Goal: Book appointment/travel/reservation

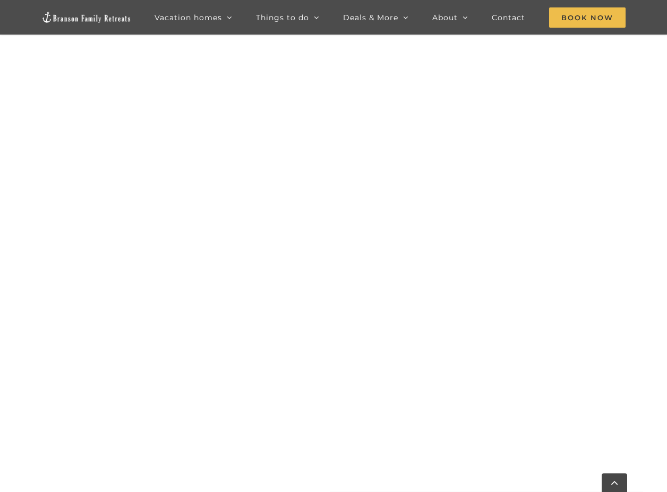
scroll to position [917, 0]
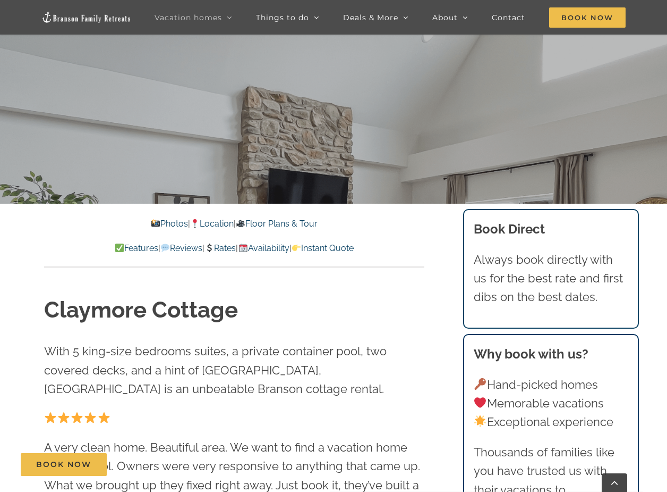
click at [293, 223] on link "Floor Plans & Tour" at bounding box center [277, 223] width 82 height 10
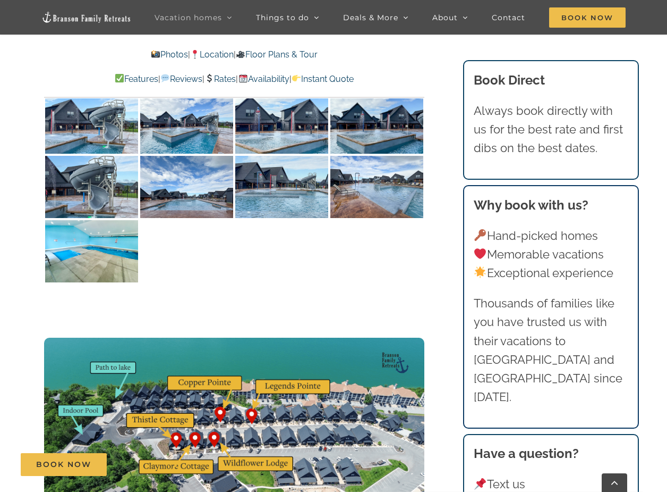
scroll to position [2816, 0]
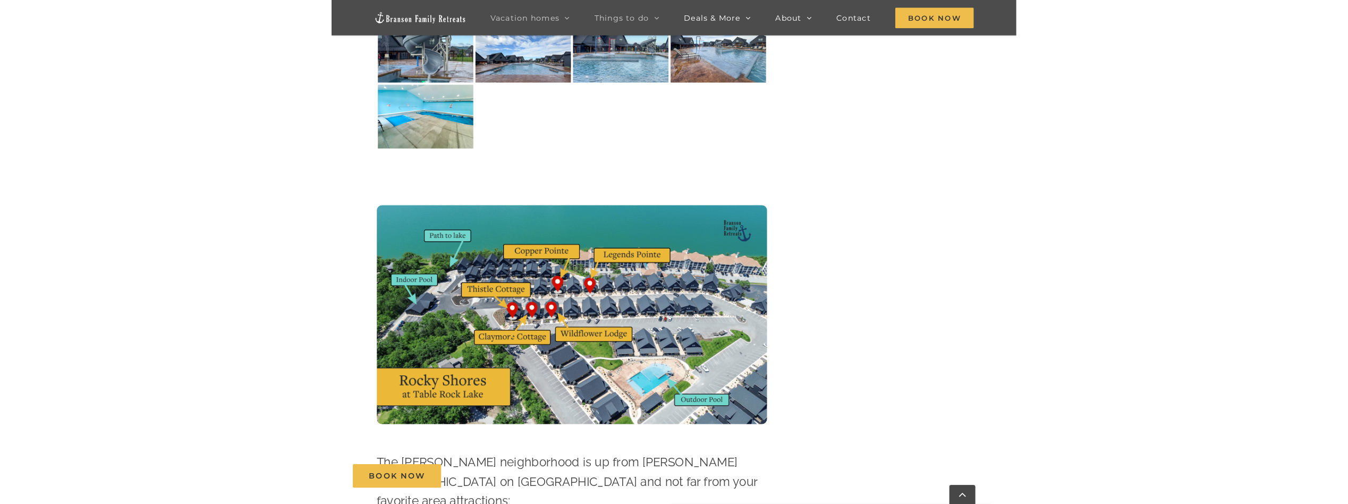
scroll to position [319, 0]
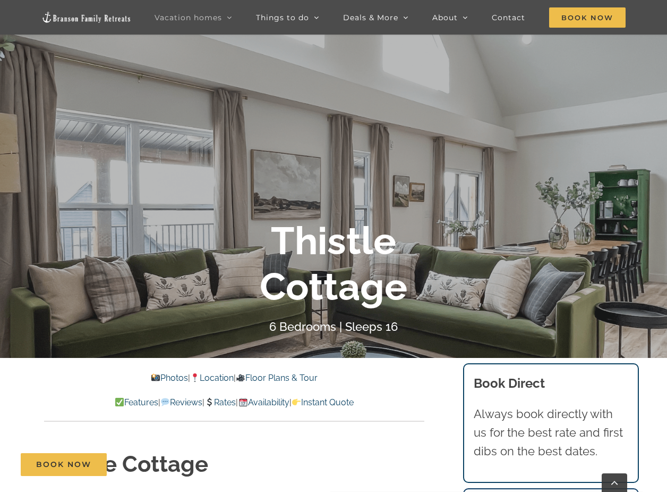
scroll to position [213, 0]
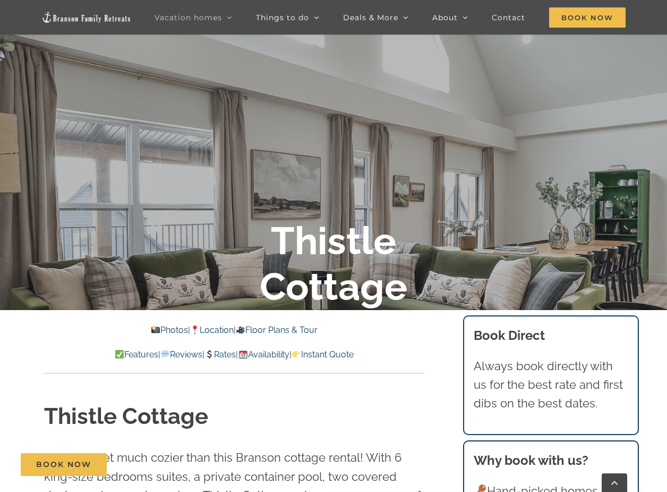
click at [275, 333] on link "Floor Plans & Tour" at bounding box center [277, 330] width 82 height 10
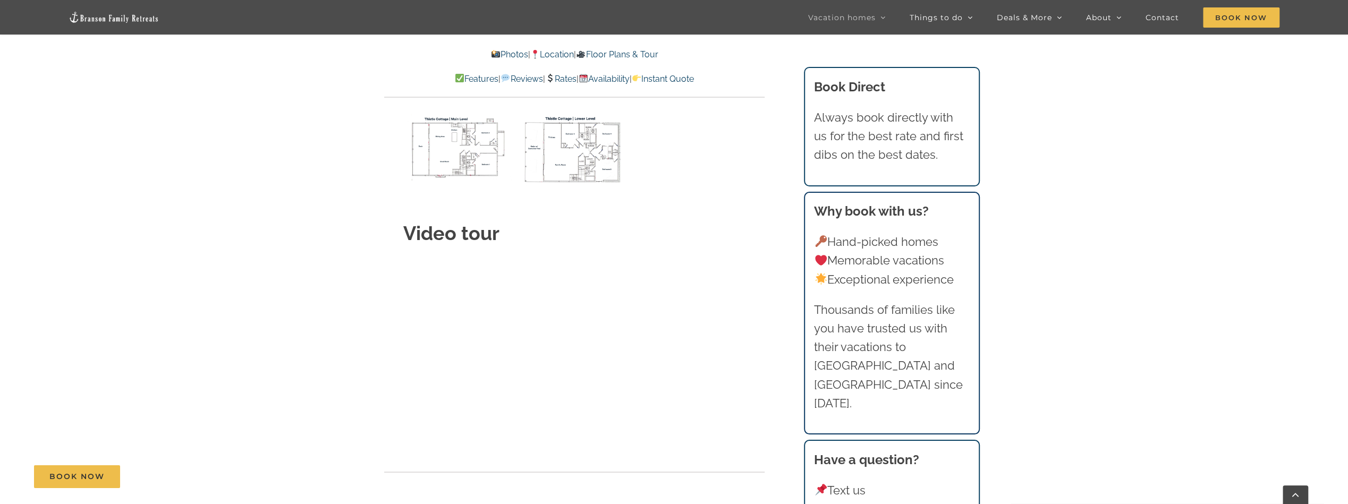
scroll to position [3635, 0]
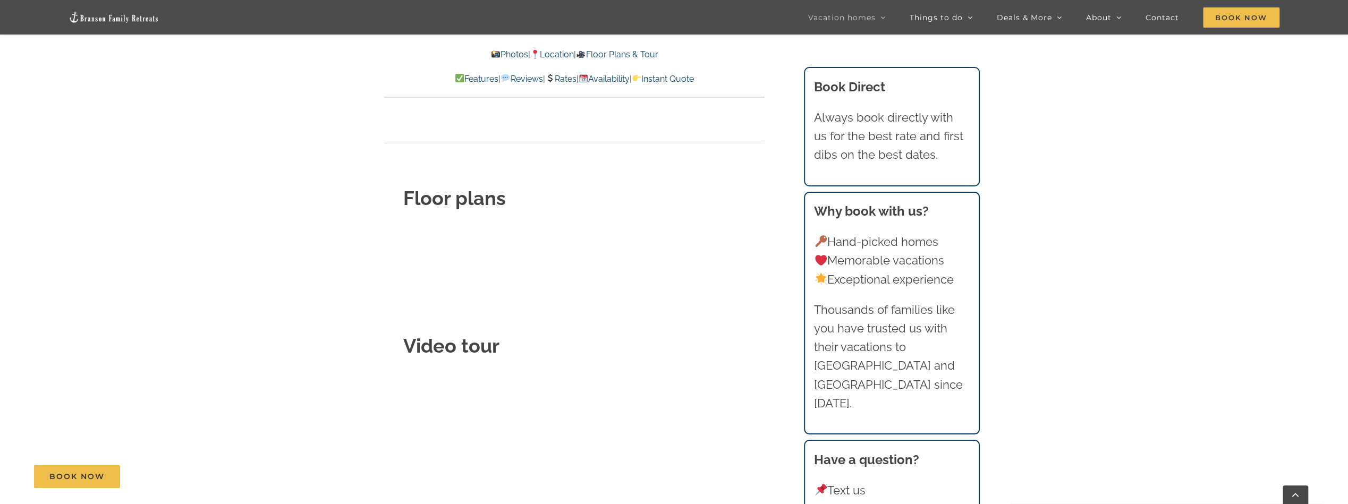
scroll to position [3635, 0]
